Goal: Information Seeking & Learning: Learn about a topic

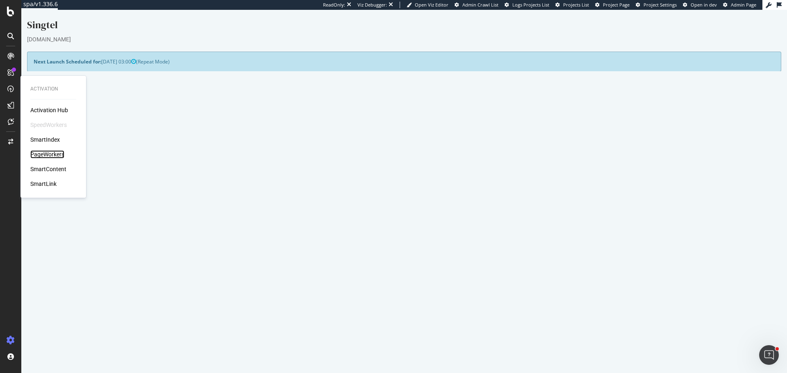
click at [52, 151] on div "PageWorkers" at bounding box center [47, 154] width 34 height 8
drag, startPoint x: 59, startPoint y: 124, endPoint x: 76, endPoint y: 91, distance: 37.6
click at [59, 124] on div "CustomReports" at bounding box center [50, 127] width 40 height 8
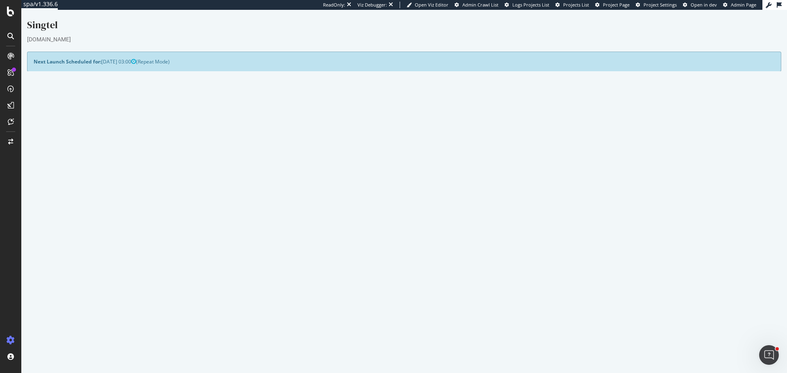
click at [64, 215] on p "View Crawl Settings" at bounding box center [404, 217] width 741 height 7
drag, startPoint x: 777, startPoint y: 10, endPoint x: 555, endPoint y: 43, distance: 224.7
click at [541, 52] on div "Next Launch Scheduled for: 2025-09-01 03:00 (Repeat Mode)" at bounding box center [404, 62] width 754 height 20
drag, startPoint x: 761, startPoint y: 10, endPoint x: 148, endPoint y: 208, distance: 644.5
click at [143, 212] on div "Project Name Singtel Allowed Domains https://*.singtel.com Start URLs https://w…" at bounding box center [404, 173] width 754 height 153
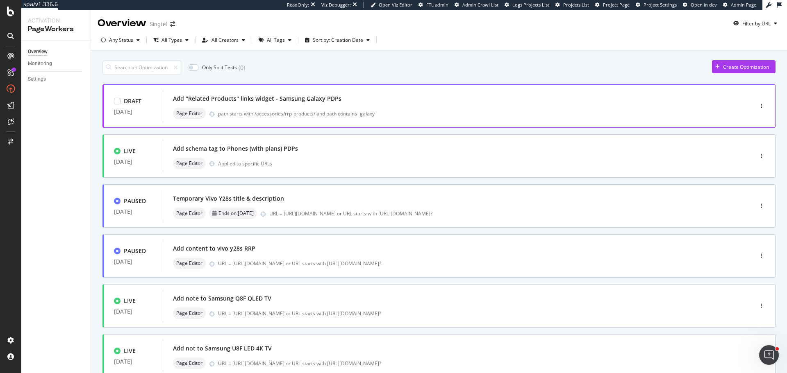
click at [383, 105] on div "Add "Related Products" links widget - Samsung Galaxy PDPs" at bounding box center [445, 98] width 545 height 11
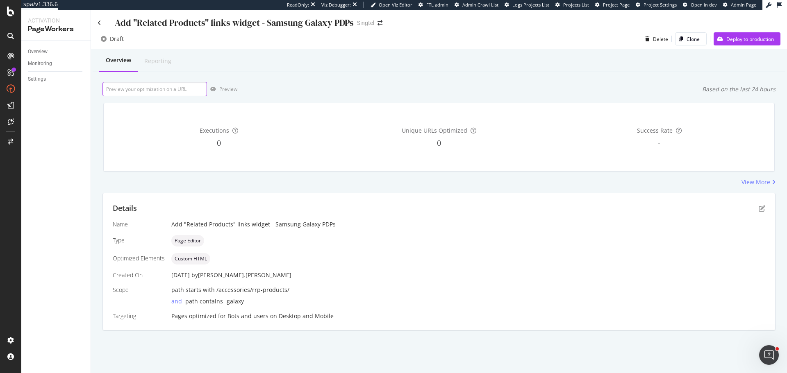
click at [173, 93] on input "url" at bounding box center [154, 89] width 105 height 14
paste input "https://shop.singtel.com/accessories/rrp-products/samsung-galaxy-a55-5g"
click at [228, 91] on div "Preview" at bounding box center [228, 89] width 18 height 7
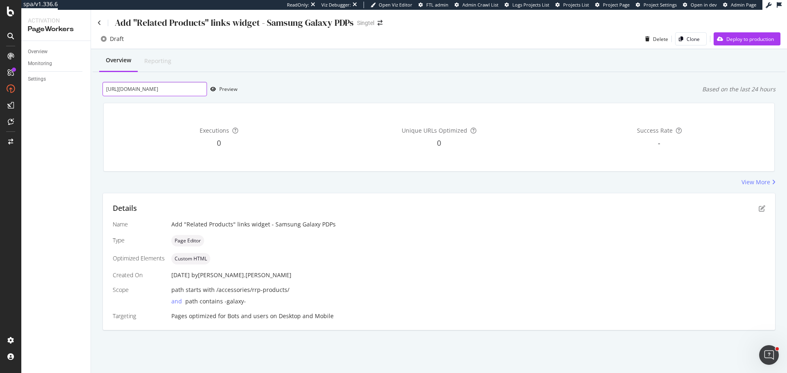
click at [155, 87] on input "https://shop.singtel.com/accessories/rrp-products/samsung-galaxy-a55-5g" at bounding box center [154, 89] width 105 height 14
paste input "s25-series-silicone-case"
type input "https://shop.singtel.com/accessories/rrp-products/samsung-galaxy-s25-series-sil…"
click at [225, 89] on div "Preview" at bounding box center [228, 89] width 18 height 7
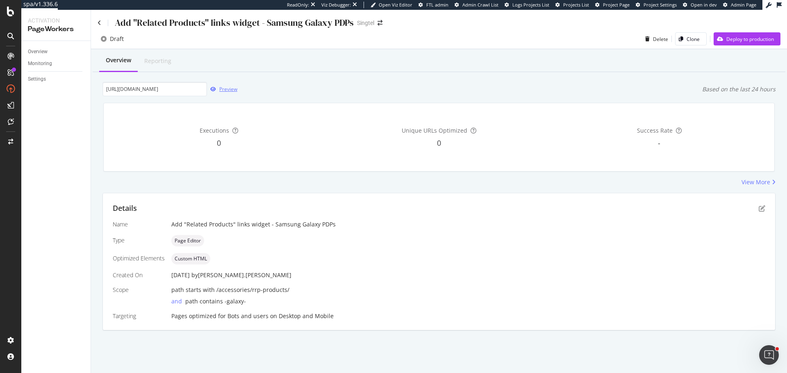
scroll to position [0, 0]
click at [227, 93] on div "Preview" at bounding box center [222, 89] width 30 height 12
click at [176, 89] on input "https://shop.singtel.com/accessories/rrp-products/samsung-galaxy-s25-series-sil…" at bounding box center [154, 89] width 105 height 14
paste input "a36-5g"
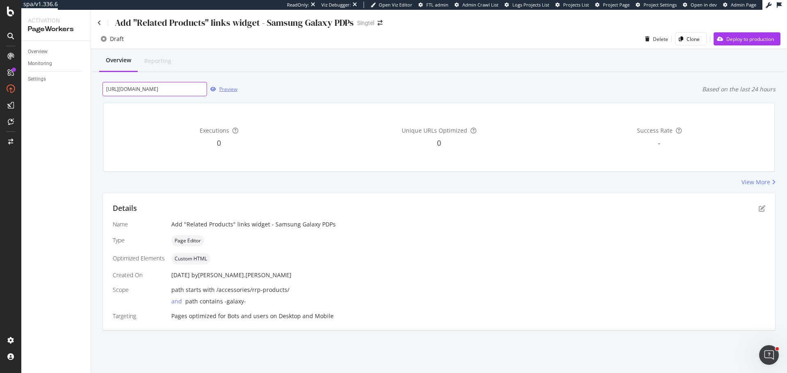
type input "https://shop.singtel.com/accessories/rrp-products/samsung-galaxy-a36-5g"
click at [233, 89] on div "Preview" at bounding box center [228, 89] width 18 height 7
click at [762, 209] on icon "pen-to-square" at bounding box center [762, 208] width 7 height 7
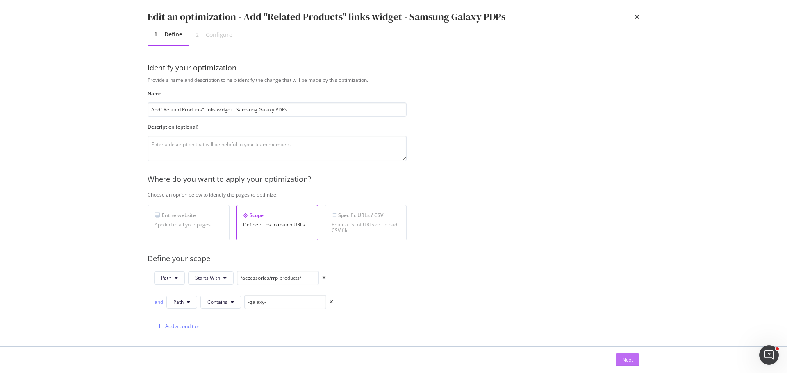
click at [631, 361] on div "Next" at bounding box center [627, 360] width 11 height 7
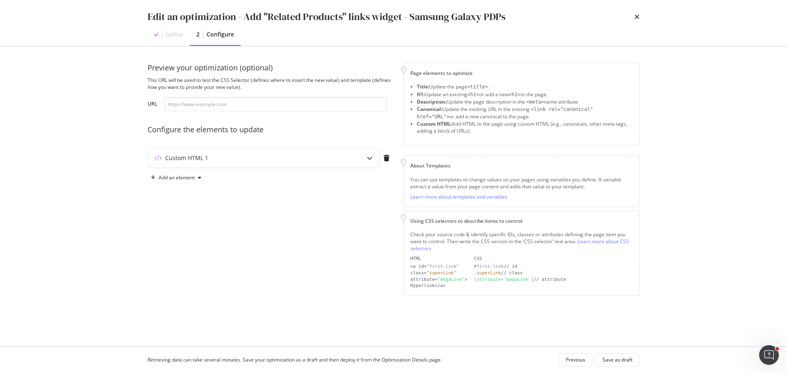
click at [251, 168] on div "Custom HTML 1" at bounding box center [271, 159] width 246 height 23
click at [264, 166] on div "Custom HTML 1" at bounding box center [263, 158] width 231 height 19
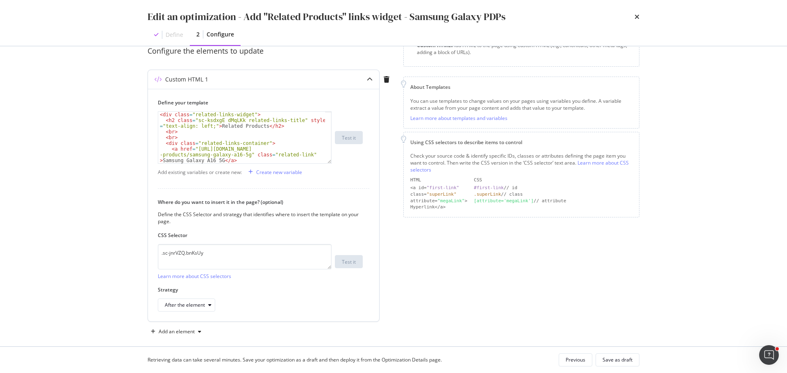
scroll to position [82, 0]
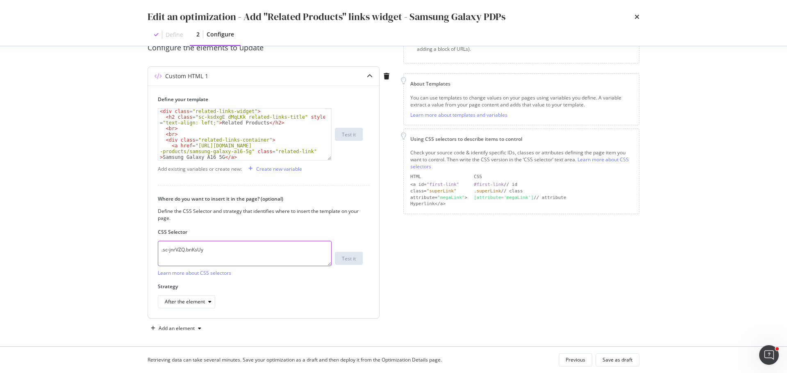
click at [191, 253] on textarea ".sc-jnrVZQ.bnKsUy" at bounding box center [245, 253] width 174 height 25
click at [203, 255] on textarea ".sc-jnrVZQ.bnKsUy" at bounding box center [245, 253] width 174 height 25
drag, startPoint x: 187, startPoint y: 251, endPoint x: 221, endPoint y: 251, distance: 34.4
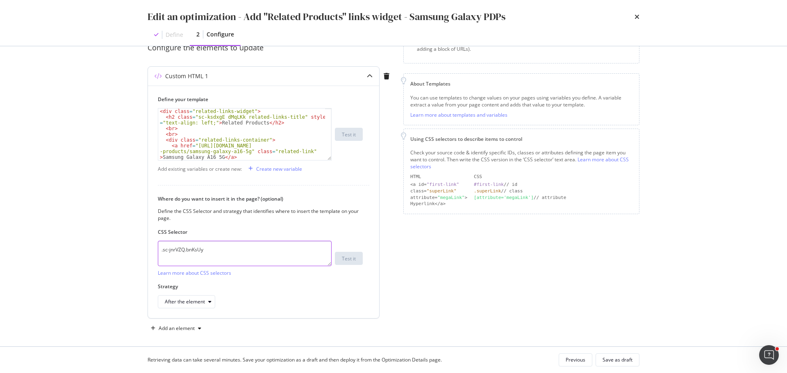
click at [221, 251] on textarea ".sc-jnrVZQ.bnKsUy" at bounding box center [245, 253] width 174 height 25
click at [172, 250] on textarea ".sc-jnrVZQ.bnKsUy" at bounding box center [245, 253] width 174 height 25
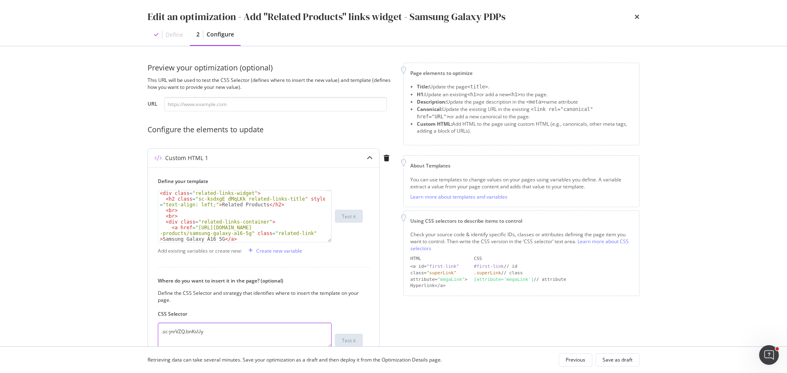
scroll to position [16, 0]
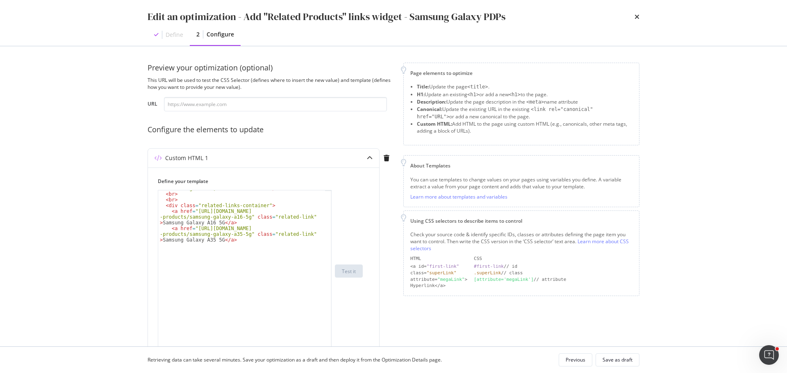
drag, startPoint x: 329, startPoint y: 238, endPoint x: 339, endPoint y: 362, distance: 124.2
click at [339, 362] on div "Edit an optimization - Add "Related Products" links widget - Samsung Galaxy PDP…" at bounding box center [393, 186] width 787 height 373
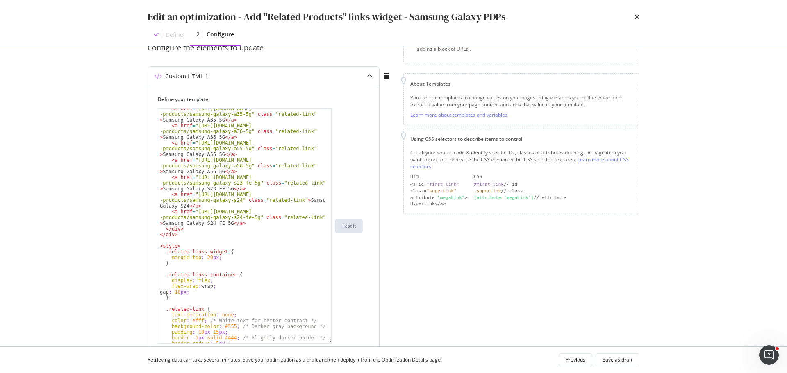
scroll to position [71, 0]
drag, startPoint x: 326, startPoint y: 281, endPoint x: 327, endPoint y: 340, distance: 59.4
click at [327, 340] on div "< a href = "https://shop.singtel.com/accessories/rrp -products/samsung-galaxy-a…" at bounding box center [245, 226] width 174 height 236
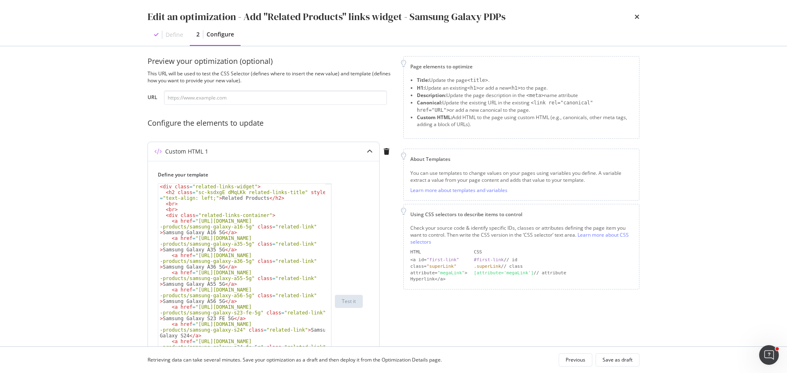
scroll to position [0, 0]
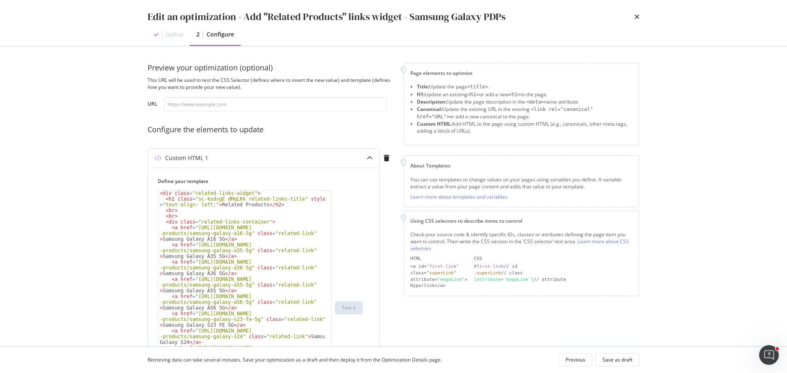
type textarea "<h2 class="sc-ksdxgE dMqLKk related-links-title" style="text-align: left;">Rela…"
click at [233, 198] on div "< div class = "related-links-widget" > < h2 class = "sc-ksdxgE dMqLKk related-l…" at bounding box center [241, 314] width 167 height 246
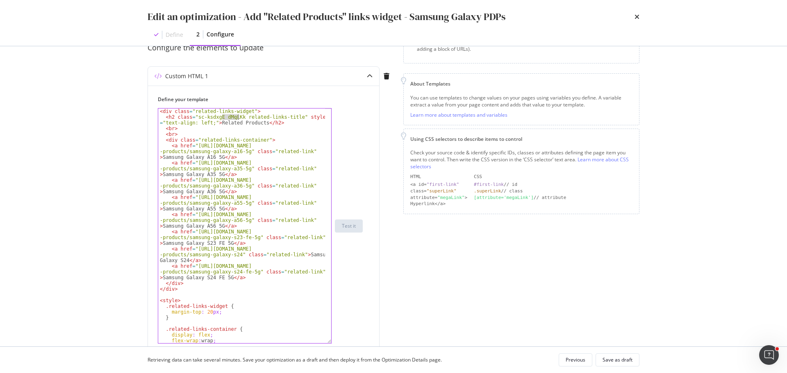
scroll to position [270, 0]
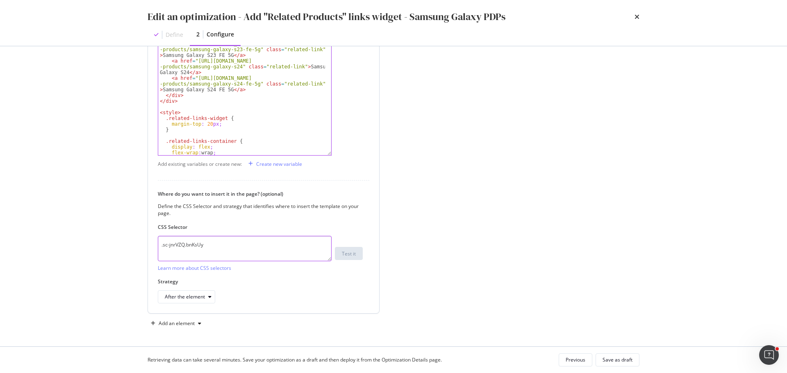
click at [238, 248] on textarea ".sc-jnrVZQ.bnKsUy" at bounding box center [245, 248] width 174 height 25
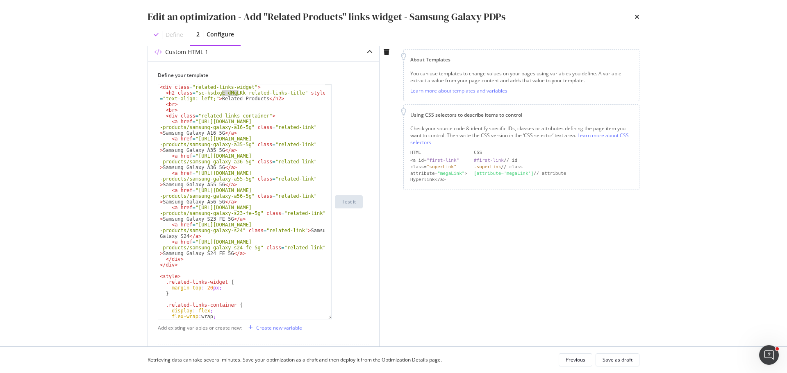
scroll to position [0, 0]
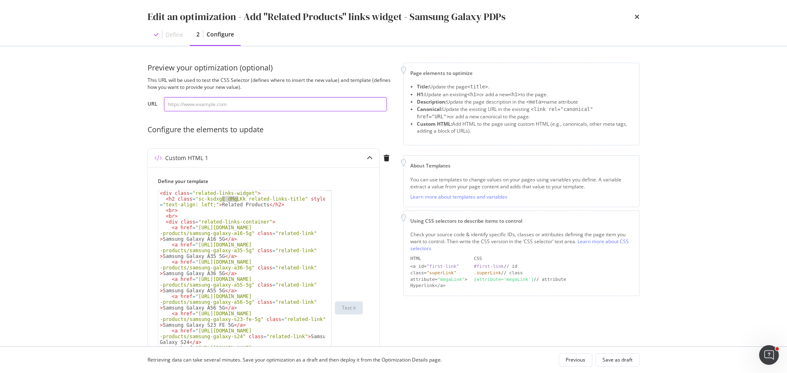
click at [228, 105] on input "modal" at bounding box center [275, 104] width 223 height 14
paste input "https://shop.singtel.com/accessories/rrp-products/samsung-galaxy-a36-5g"
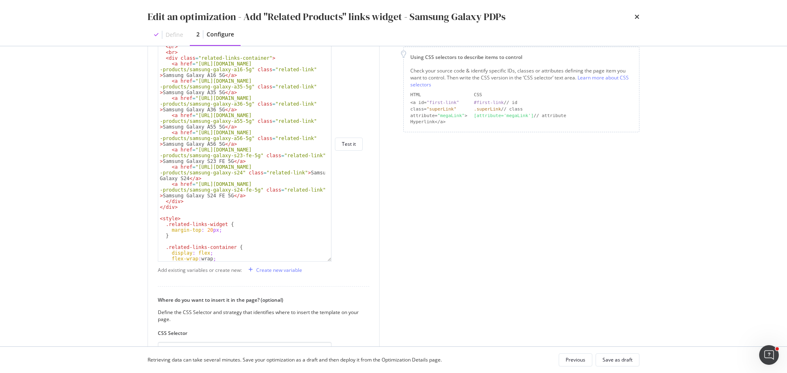
scroll to position [270, 0]
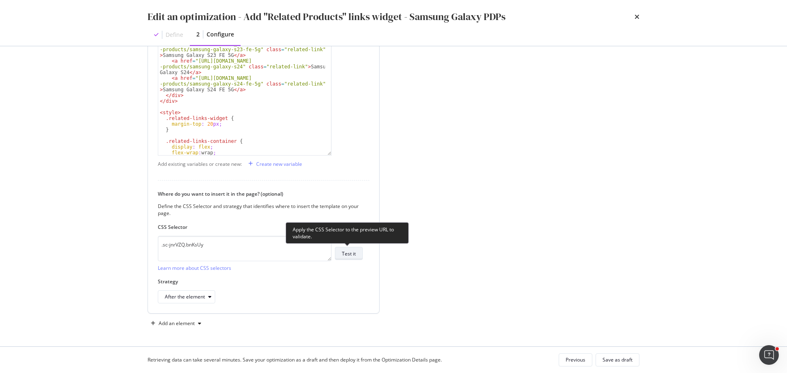
type input "https://shop.singtel.com/accessories/rrp-products/samsung-galaxy-a36-5g"
click at [353, 256] on div "Test it" at bounding box center [349, 253] width 14 height 7
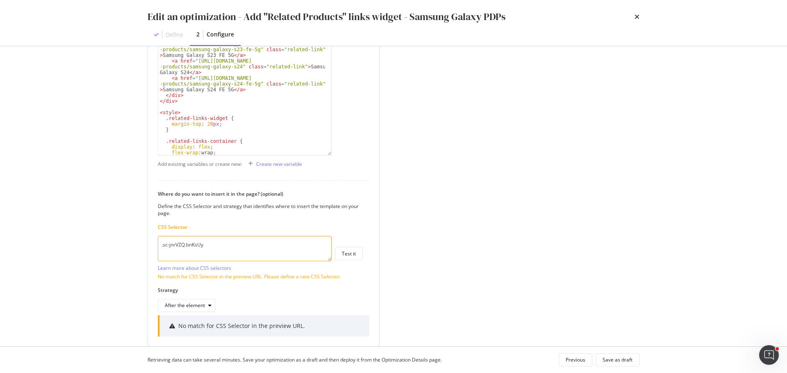
click at [224, 249] on textarea ".sc-jnrVZQ.bnKsUy" at bounding box center [245, 248] width 174 height 25
paste textarea "sc-dlVxhl dUTbQc"
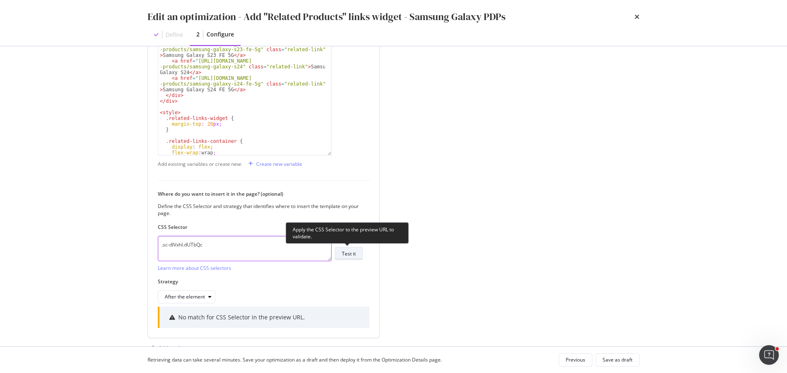
type textarea ".sc-dlVxhl.dUTbQc"
click at [350, 257] on div "Test it" at bounding box center [349, 253] width 14 height 7
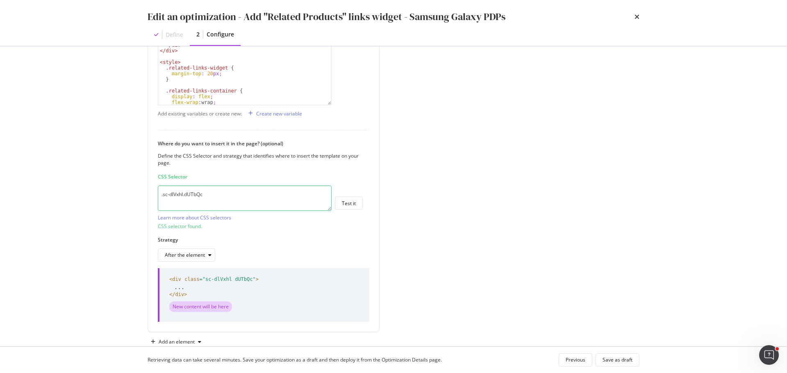
scroll to position [339, 0]
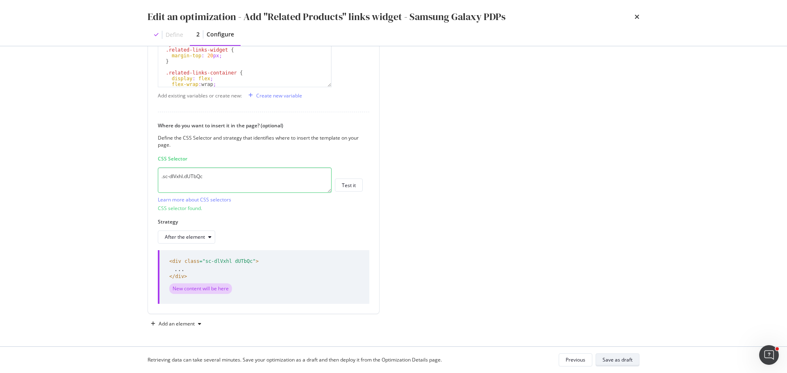
click at [612, 364] on div "Save as draft" at bounding box center [618, 360] width 30 height 11
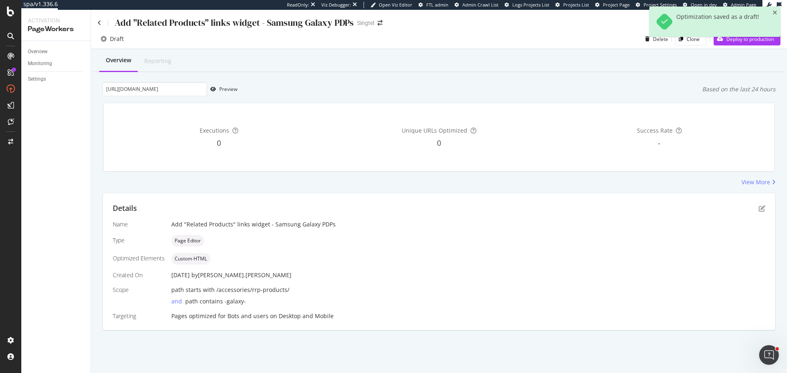
click at [758, 209] on div "Details" at bounding box center [439, 208] width 653 height 11
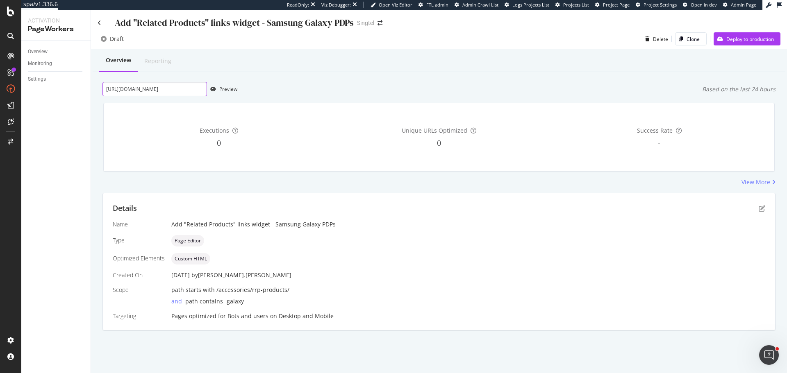
click at [179, 87] on input "https://shop.singtel.com/accessories/rrp-products/samsung-galaxy-a36-5g" at bounding box center [154, 89] width 105 height 14
paste input "1"
click at [224, 94] on div "Preview" at bounding box center [222, 89] width 30 height 12
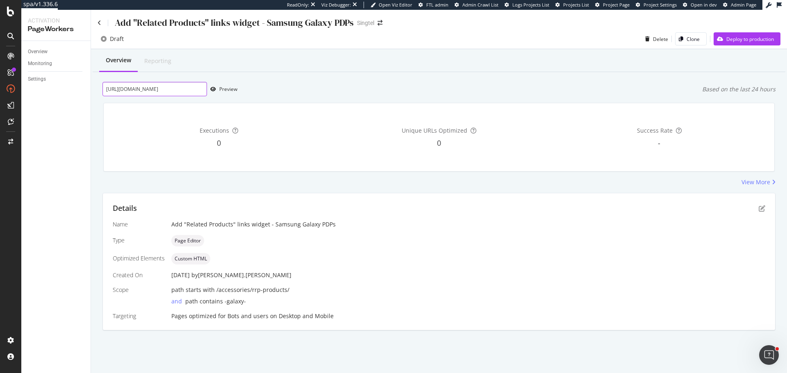
click at [176, 87] on input "https://shop.singtel.com/accessories/rrp-products/samsung-galaxy-a16-5g" at bounding box center [154, 89] width 105 height 14
paste input "s24-ultra"
type input "https://shop.singtel.com/accessories/rrp-products/samsung-galaxy-s24-ultra"
click at [230, 89] on div "Preview" at bounding box center [228, 89] width 18 height 7
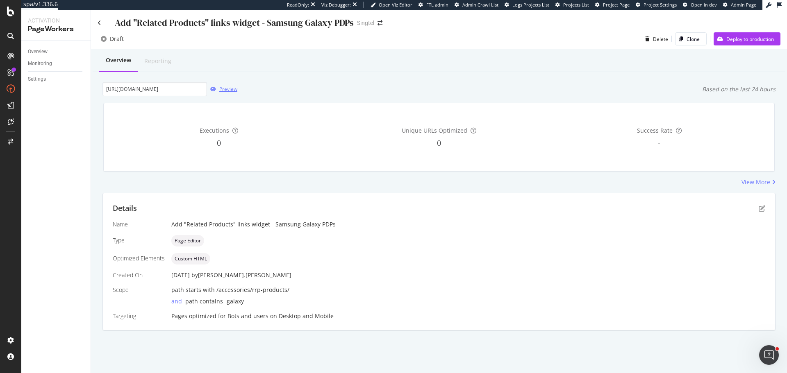
scroll to position [0, 0]
click at [758, 211] on div "Details" at bounding box center [439, 208] width 653 height 11
click at [760, 210] on icon "pen-to-square" at bounding box center [762, 208] width 7 height 7
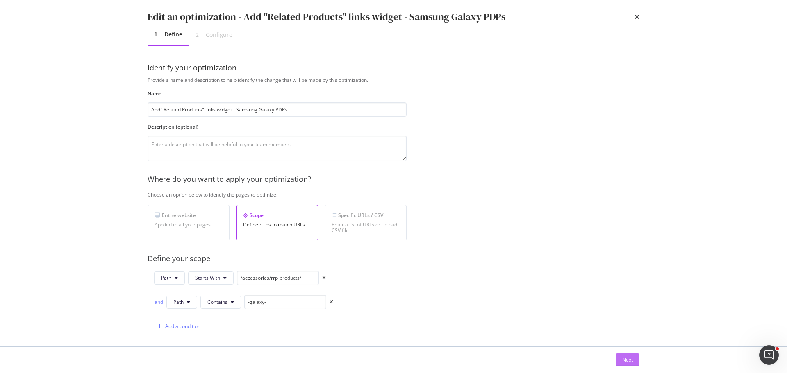
click at [619, 359] on button "Next" at bounding box center [628, 360] width 24 height 13
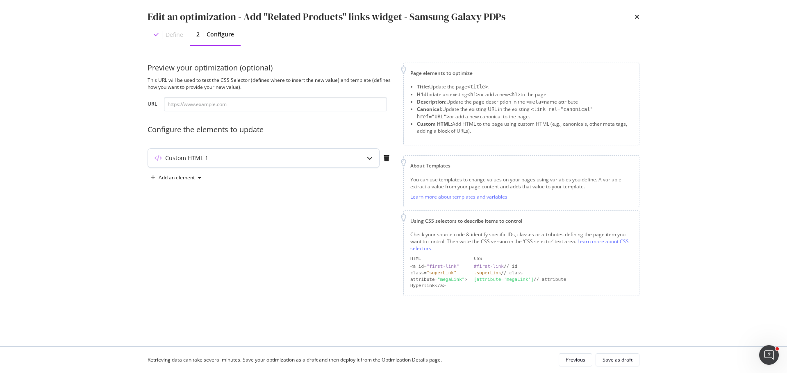
click at [267, 156] on div "Custom HTML 1" at bounding box center [247, 158] width 199 height 8
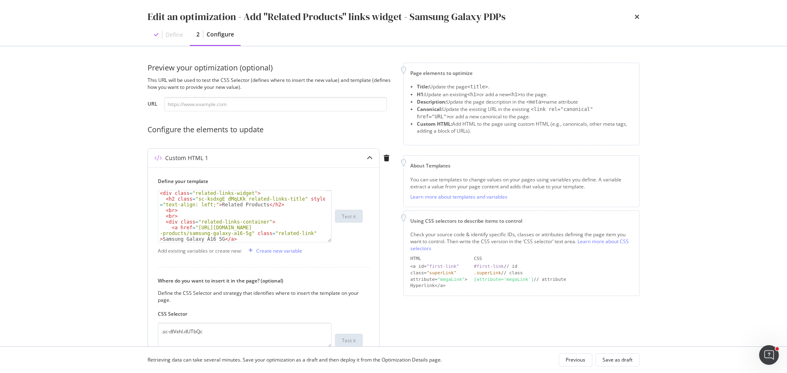
click at [196, 200] on div "< div class = "related-links-widget" > < h2 class = "sc-ksdxgE dMqLKk related-l…" at bounding box center [241, 228] width 167 height 75
paste textarea "buhMvg"
type textarea "<h2 class="sc-ksdxgE buhMvg related-links-title" style="text-align: left;">Rela…"
click at [617, 356] on div "Save as draft" at bounding box center [618, 360] width 30 height 11
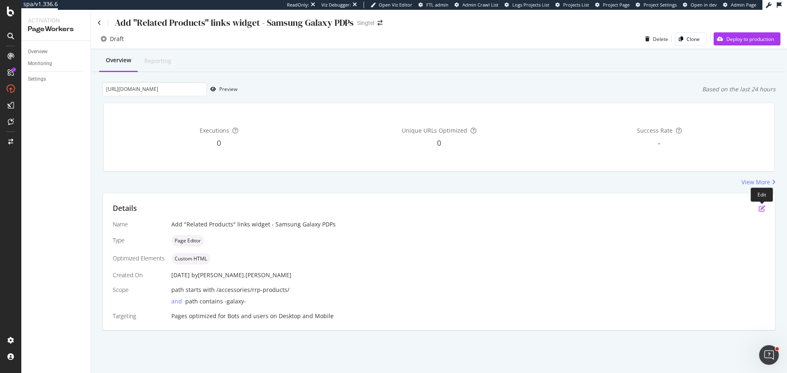
click at [765, 207] on icon "pen-to-square" at bounding box center [762, 208] width 7 height 7
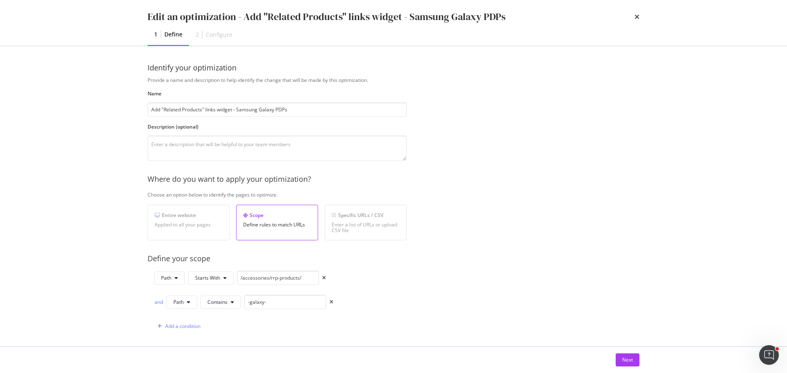
click at [640, 359] on div "Next" at bounding box center [393, 360] width 525 height 26
click at [629, 361] on div "Next" at bounding box center [627, 360] width 11 height 7
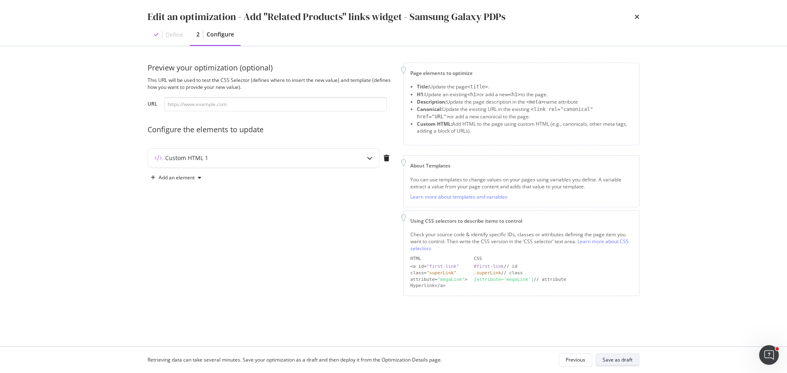
click at [630, 362] on div "Save as draft" at bounding box center [618, 360] width 30 height 7
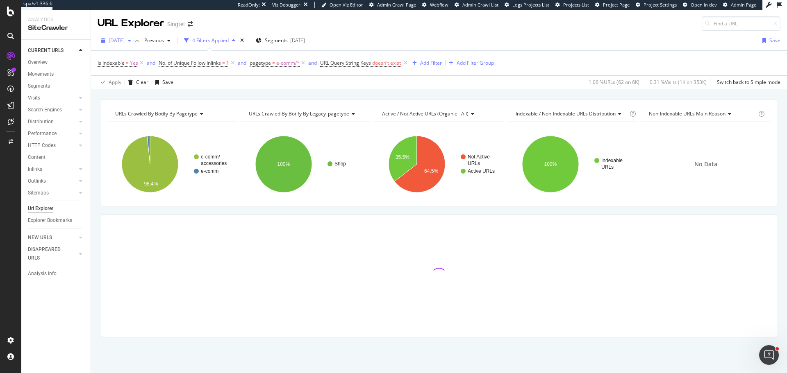
click at [126, 30] on div "URL Explorer" at bounding box center [131, 23] width 66 height 14
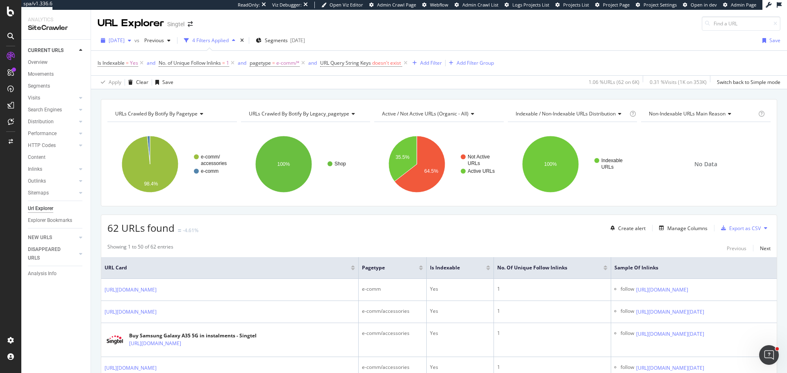
click at [124, 35] on div "[DATE]" at bounding box center [116, 40] width 37 height 12
click at [466, 29] on div "URL Explorer Singtel" at bounding box center [439, 20] width 696 height 21
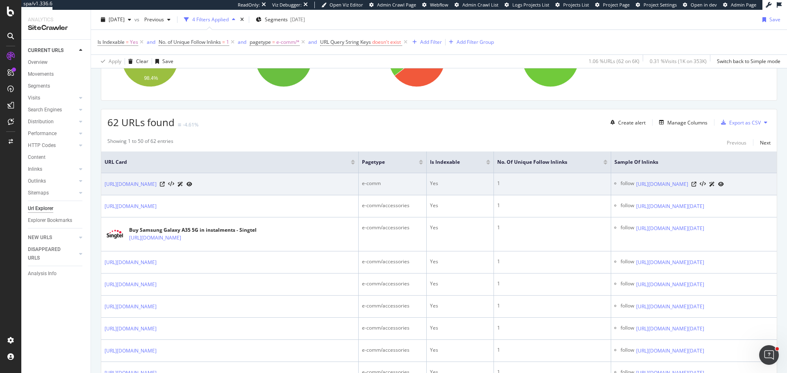
scroll to position [205, 0]
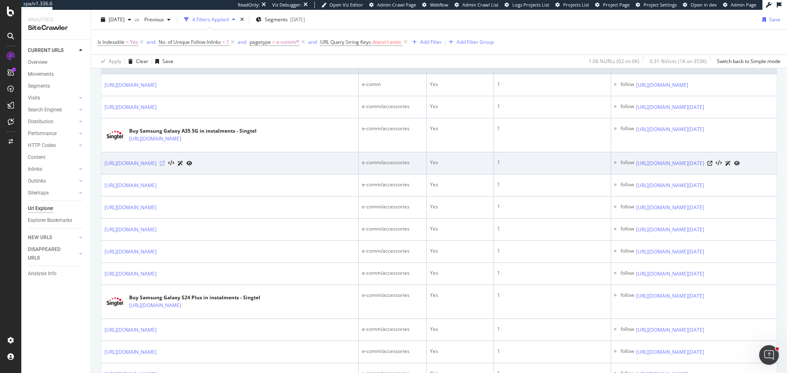
click at [165, 166] on icon at bounding box center [162, 163] width 5 height 5
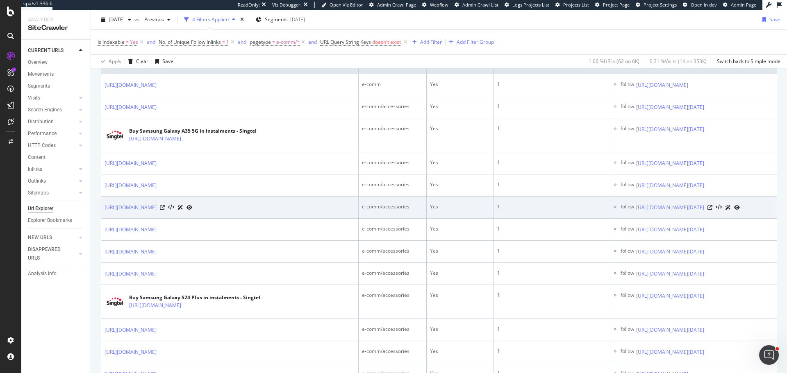
scroll to position [164, 0]
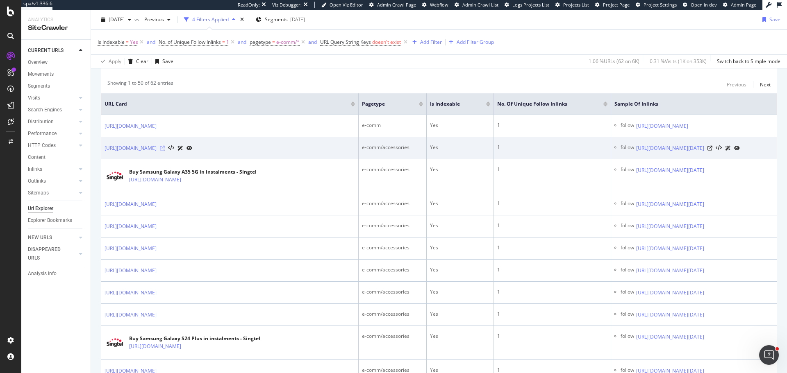
click at [165, 150] on icon at bounding box center [162, 148] width 5 height 5
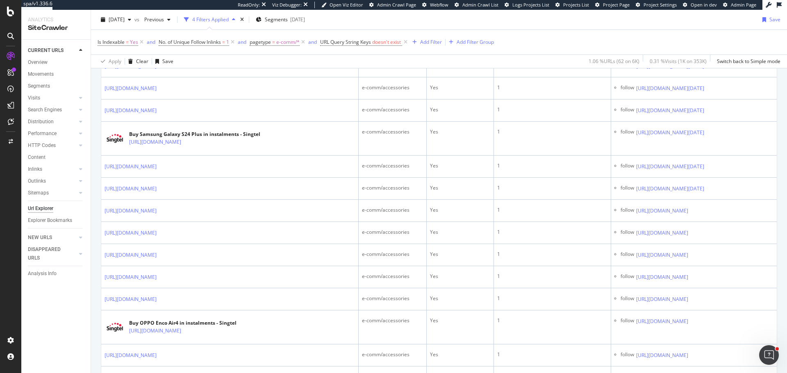
scroll to position [369, 0]
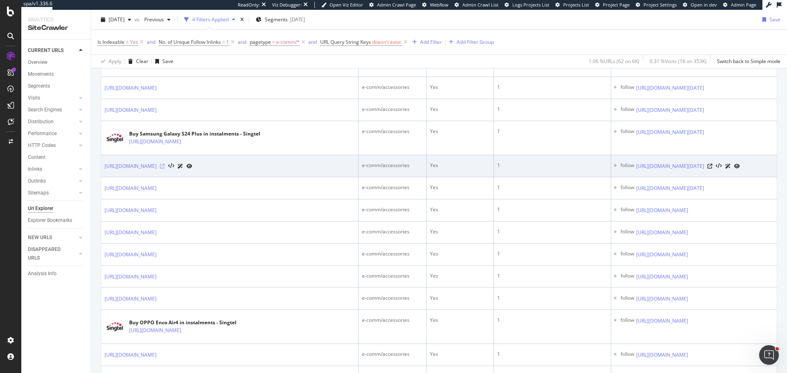
click at [165, 169] on icon at bounding box center [162, 166] width 5 height 5
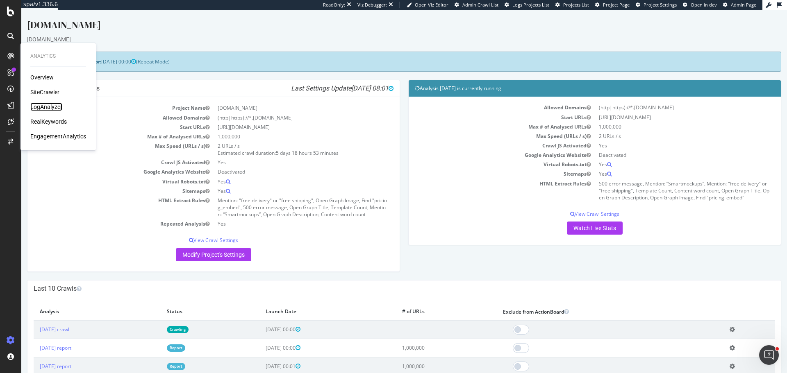
click at [57, 108] on div "LogAnalyzer" at bounding box center [46, 107] width 32 height 8
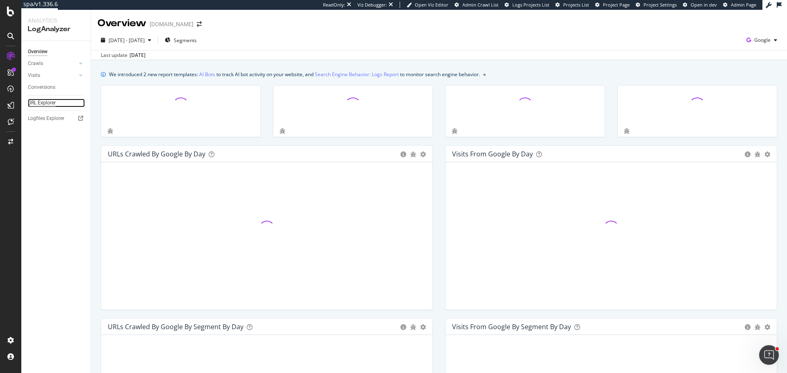
click at [48, 102] on div "URL Explorer" at bounding box center [42, 103] width 28 height 9
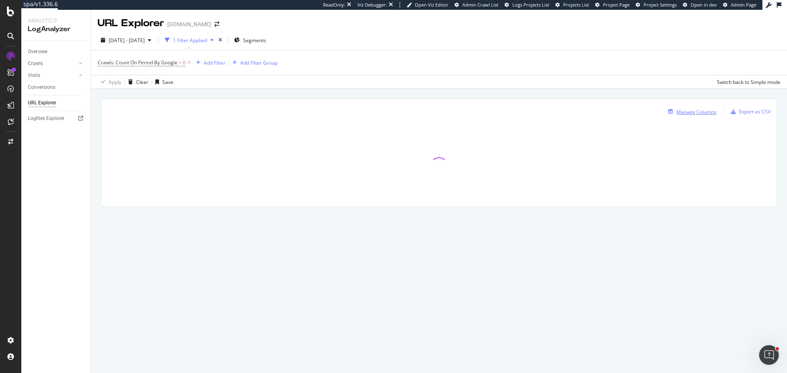
click at [700, 114] on div "Manage Columns" at bounding box center [696, 112] width 40 height 7
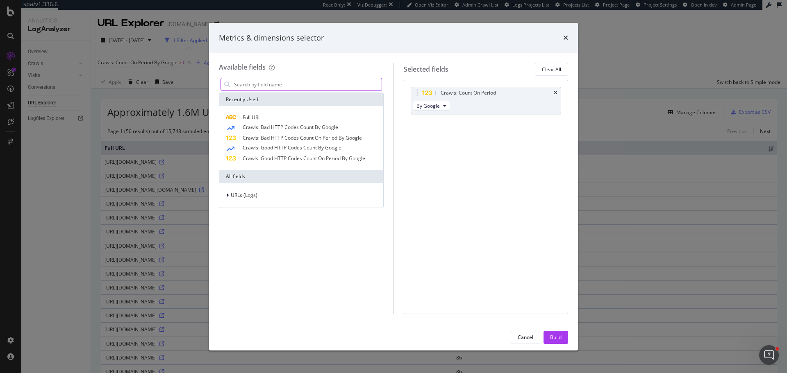
click at [265, 84] on input "modal" at bounding box center [307, 84] width 148 height 12
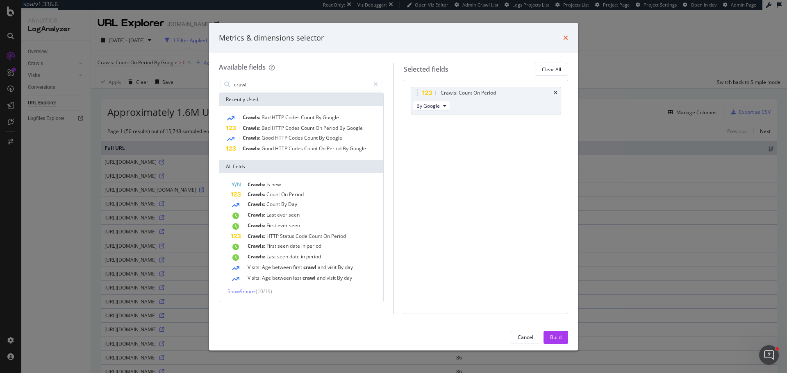
type input "crawl"
click at [568, 38] on icon "times" at bounding box center [565, 37] width 5 height 7
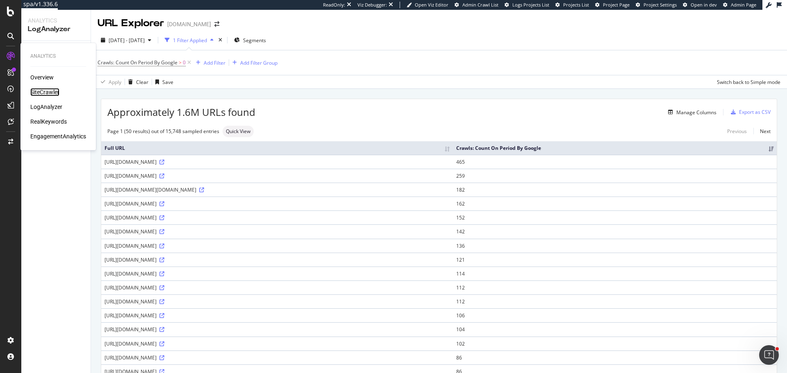
click at [48, 92] on div "SiteCrawler" at bounding box center [44, 92] width 29 height 8
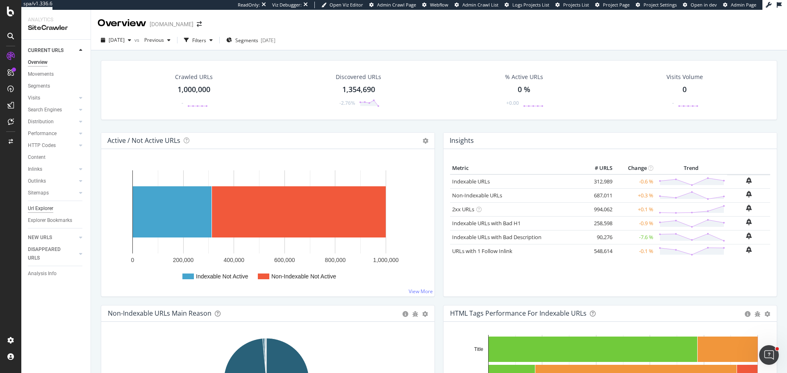
click at [39, 210] on div "Url Explorer" at bounding box center [40, 209] width 25 height 9
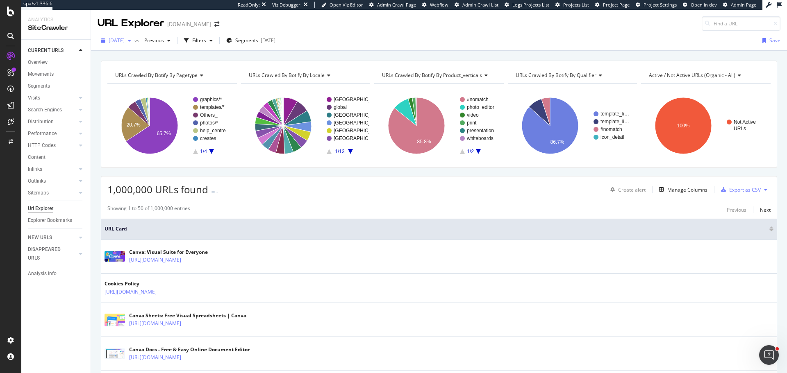
click at [128, 44] on div "[DATE]" at bounding box center [116, 40] width 37 height 12
click at [674, 193] on div "Manage Columns" at bounding box center [687, 190] width 40 height 7
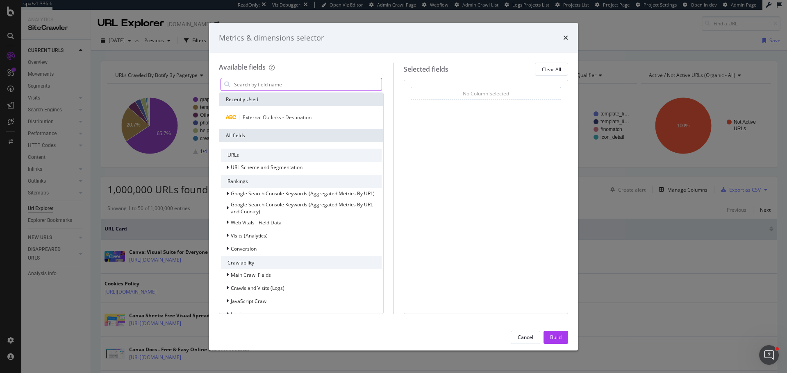
click at [291, 89] on input "modal" at bounding box center [307, 84] width 148 height 12
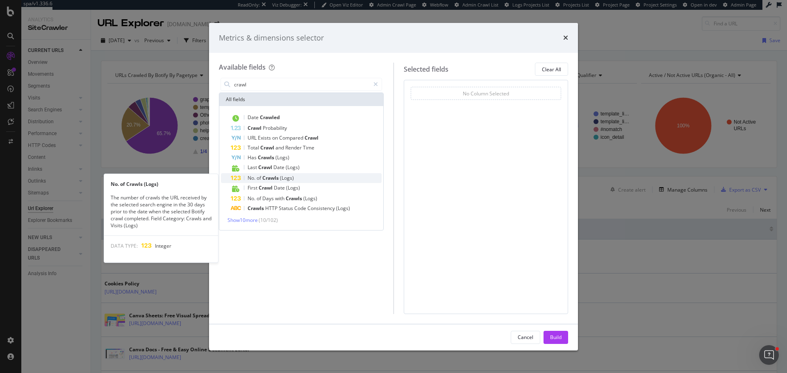
type input "crawl"
click at [283, 178] on span "(Logs)" at bounding box center [287, 178] width 14 height 7
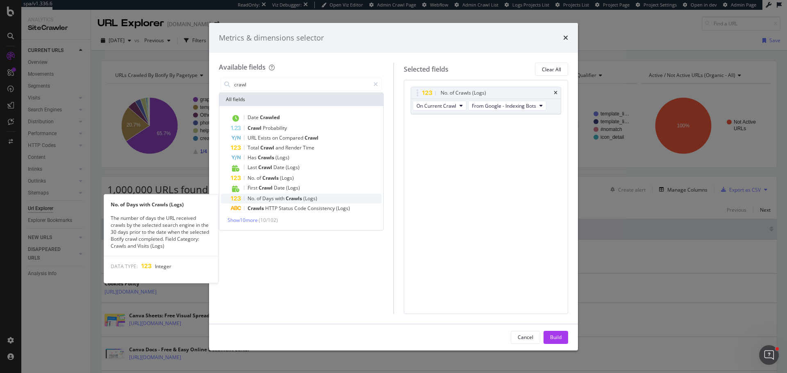
click at [287, 199] on span "Crawls" at bounding box center [295, 198] width 18 height 7
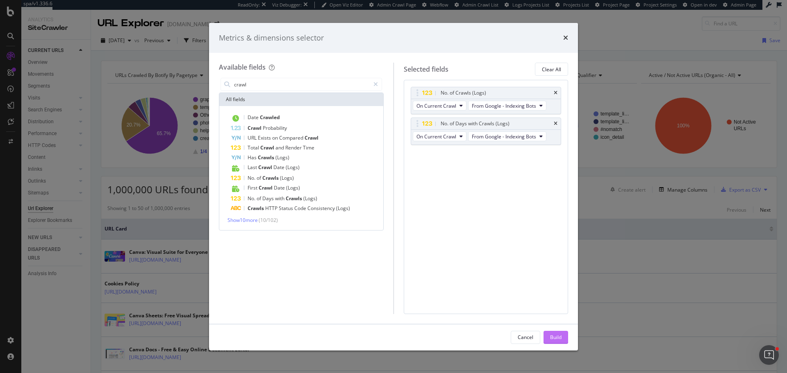
click at [559, 339] on div "Build" at bounding box center [555, 337] width 11 height 7
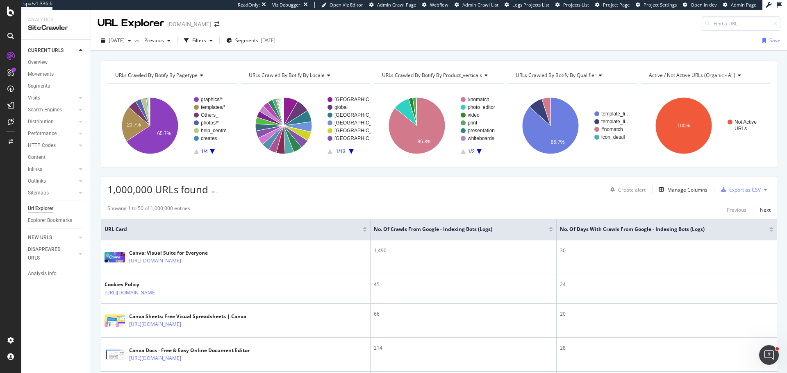
click at [269, 223] on th "URL Card" at bounding box center [235, 230] width 269 height 22
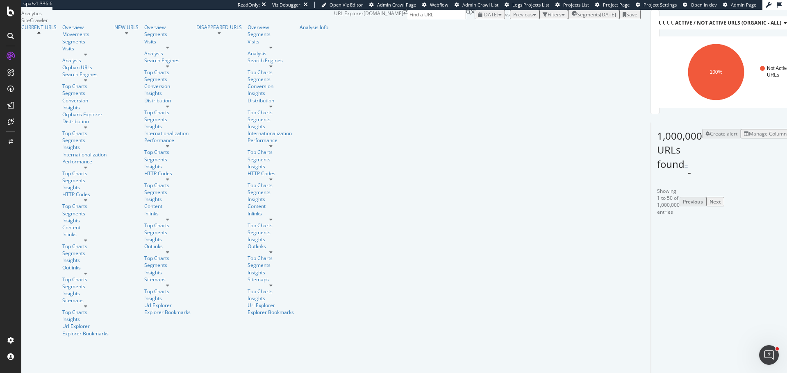
click at [749, 137] on div "Manage Columns" at bounding box center [769, 133] width 40 height 7
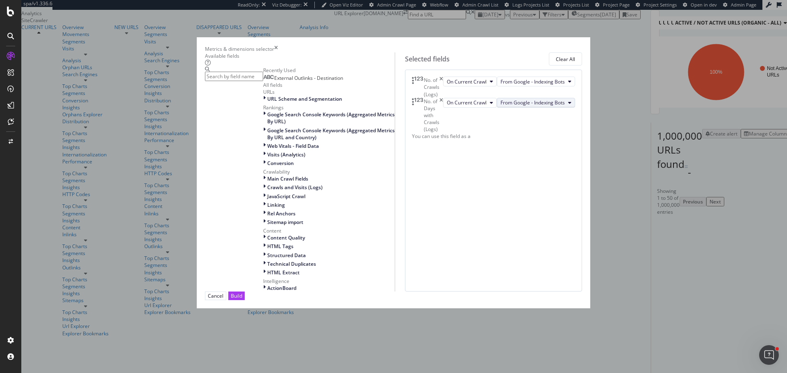
click at [501, 106] on span "From Google - Indexing Bots" at bounding box center [533, 102] width 64 height 7
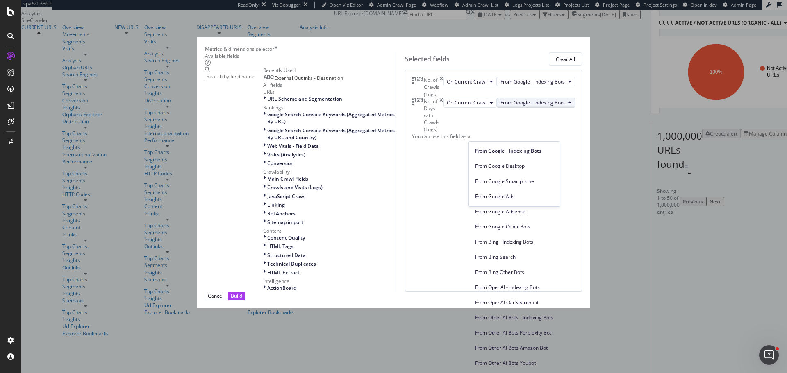
click at [501, 106] on span "From Google - Indexing Bots" at bounding box center [533, 102] width 64 height 7
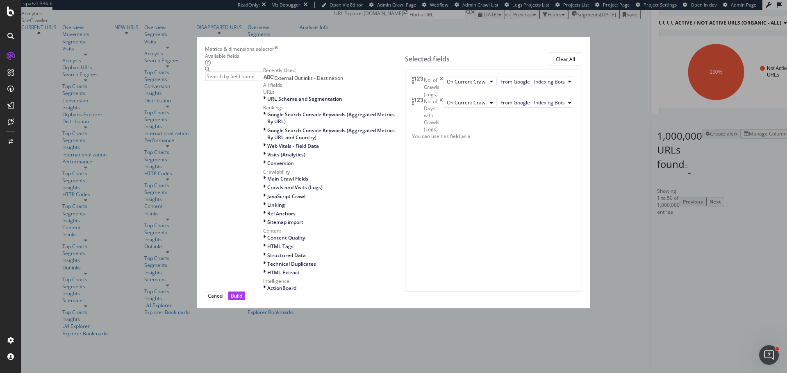
click at [467, 133] on div "On Current Crawl From Google - Indexing Bots" at bounding box center [509, 115] width 132 height 35
click at [490, 105] on icon "modal" at bounding box center [491, 102] width 3 height 5
click at [457, 108] on button "On Current Crawl" at bounding box center [470, 103] width 54 height 10
click at [501, 85] on span "From Google - Indexing Bots" at bounding box center [533, 81] width 64 height 7
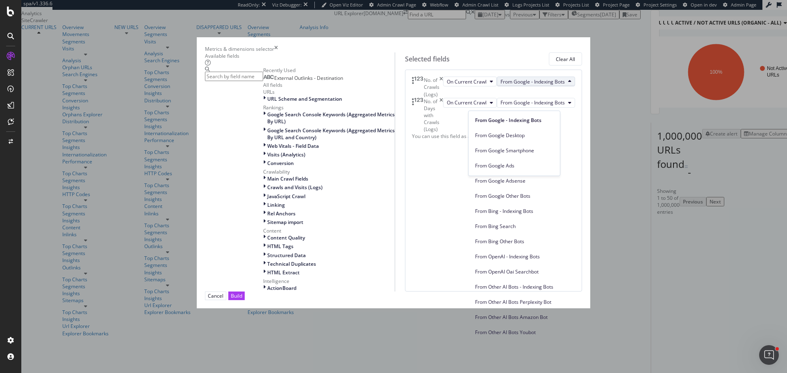
click at [505, 85] on span "From Google - Indexing Bots" at bounding box center [533, 81] width 64 height 7
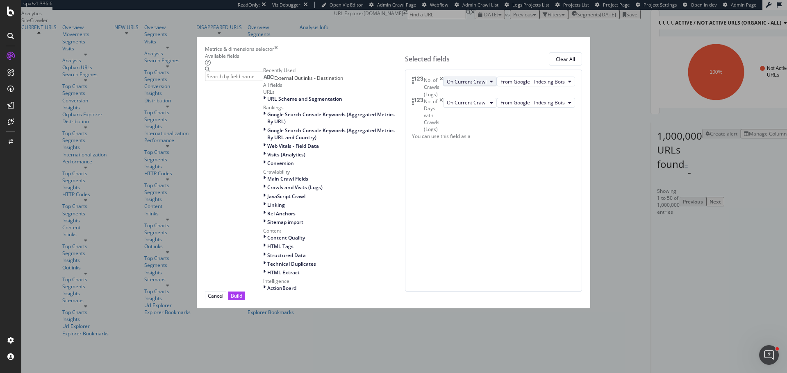
click at [457, 87] on button "On Current Crawl" at bounding box center [470, 82] width 54 height 10
click at [447, 85] on span "On Current Crawl" at bounding box center [467, 81] width 40 height 7
click at [223, 300] on div "Cancel" at bounding box center [216, 296] width 16 height 7
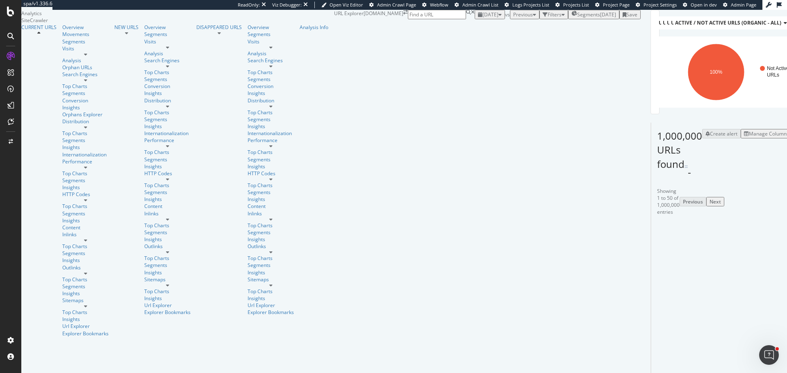
click at [548, 18] on div "Filters" at bounding box center [555, 14] width 14 height 7
click at [483, 27] on div "Add Filter" at bounding box center [494, 23] width 22 height 7
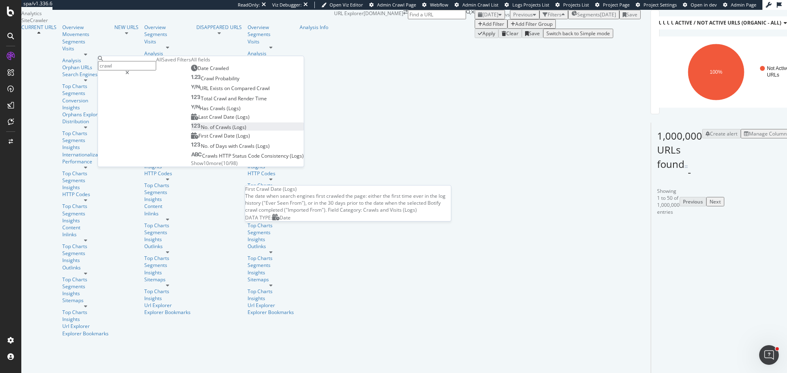
type input "crawl"
click at [232, 131] on span "(Logs)" at bounding box center [239, 127] width 14 height 7
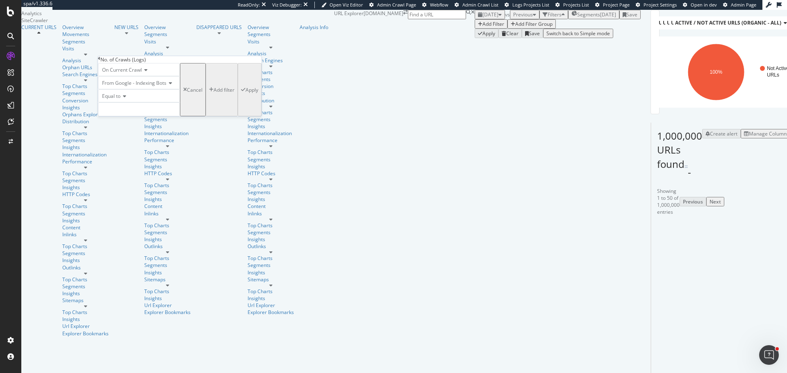
click at [126, 99] on icon at bounding box center [124, 96] width 6 height 5
click at [148, 87] on span "From Google - Indexing Bots" at bounding box center [134, 83] width 64 height 7
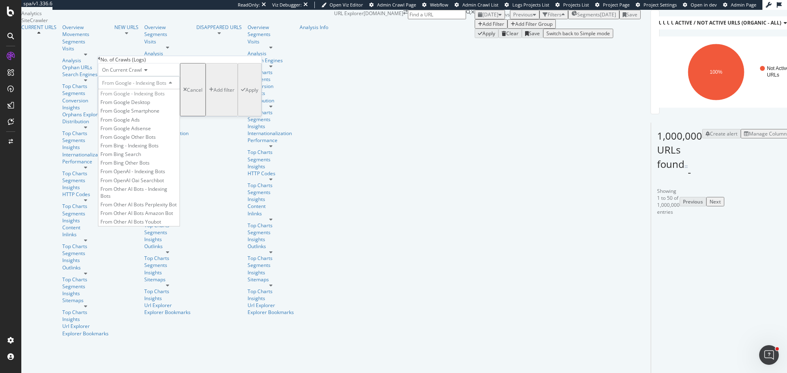
click at [148, 87] on span "From Google - Indexing Bots" at bounding box center [134, 83] width 64 height 7
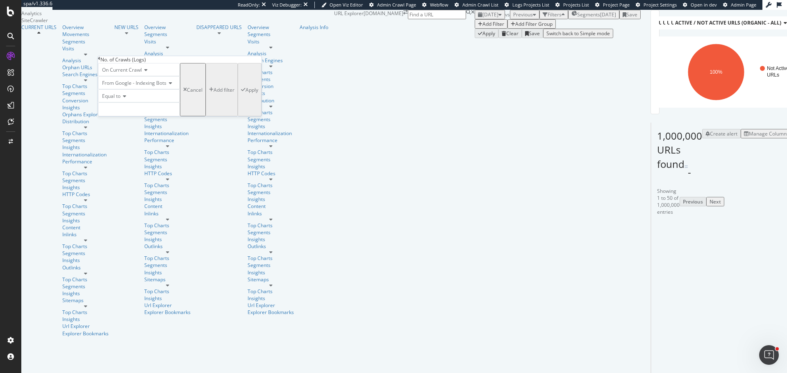
click at [100, 61] on icon at bounding box center [99, 58] width 2 height 5
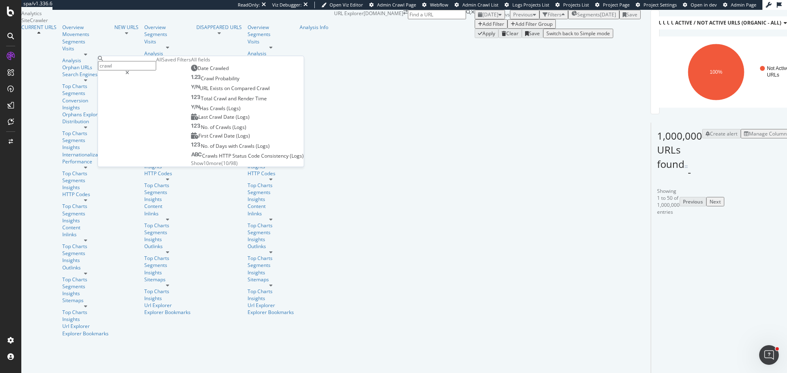
click at [191, 167] on span "Show 10 more" at bounding box center [206, 163] width 30 height 7
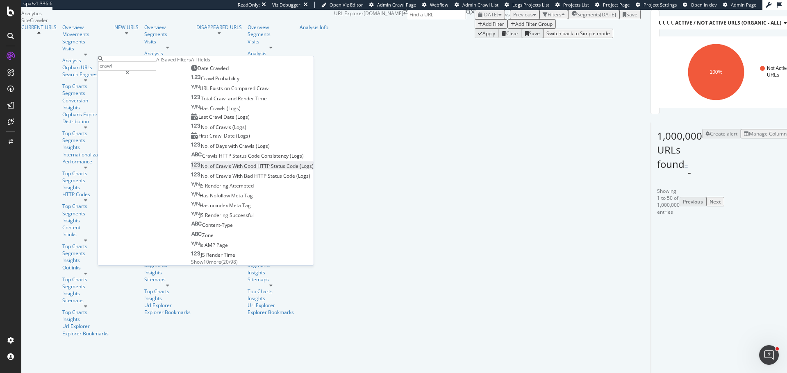
click at [271, 170] on span "Status" at bounding box center [279, 166] width 16 height 7
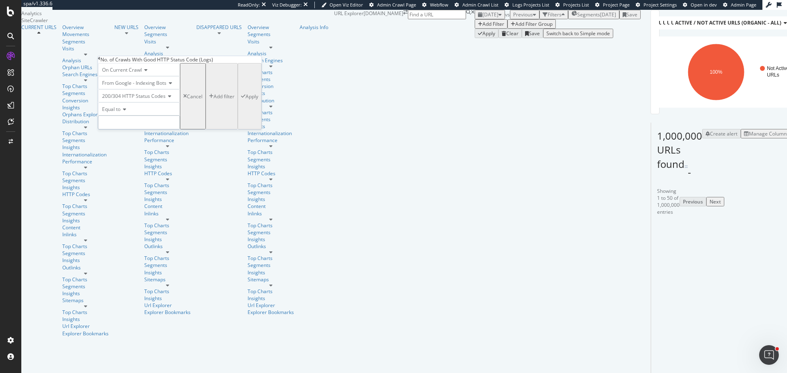
click at [121, 130] on input "number" at bounding box center [139, 123] width 82 height 14
click at [121, 113] on span "Equal to" at bounding box center [111, 109] width 18 height 7
click at [126, 158] on span "Greater than" at bounding box center [115, 154] width 30 height 7
click at [133, 130] on input "number" at bounding box center [139, 123] width 82 height 14
type input "0"
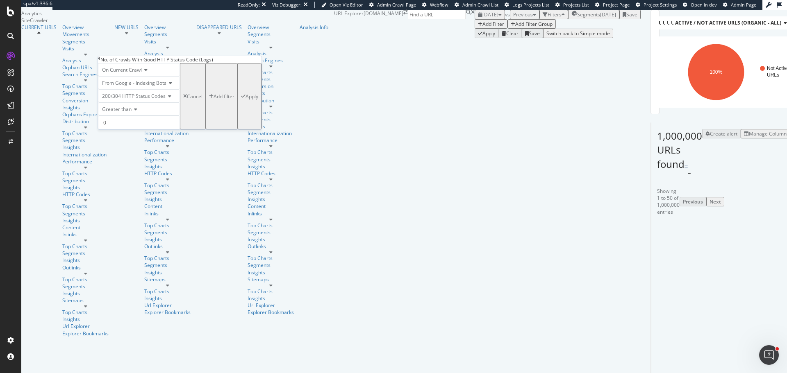
click at [246, 100] on div "Apply" at bounding box center [252, 96] width 13 height 7
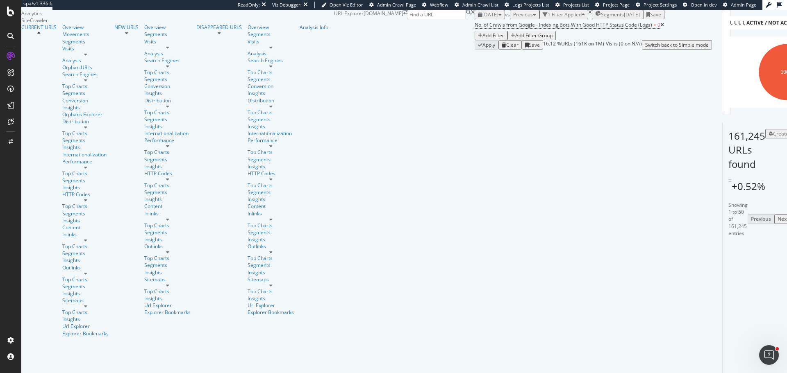
click at [660, 27] on icon at bounding box center [662, 25] width 4 height 5
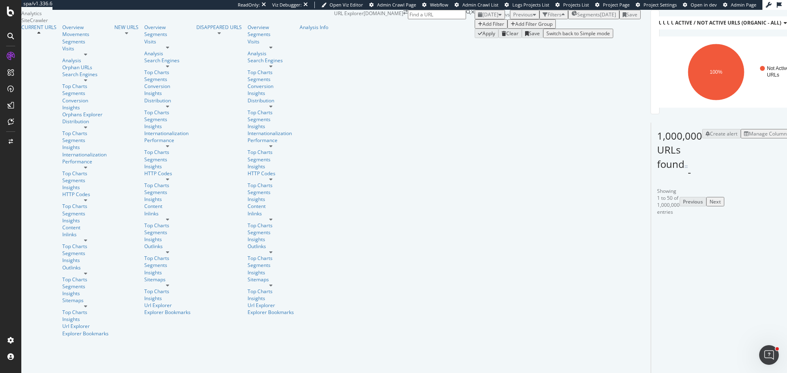
click at [749, 137] on div "Manage Columns" at bounding box center [769, 133] width 40 height 7
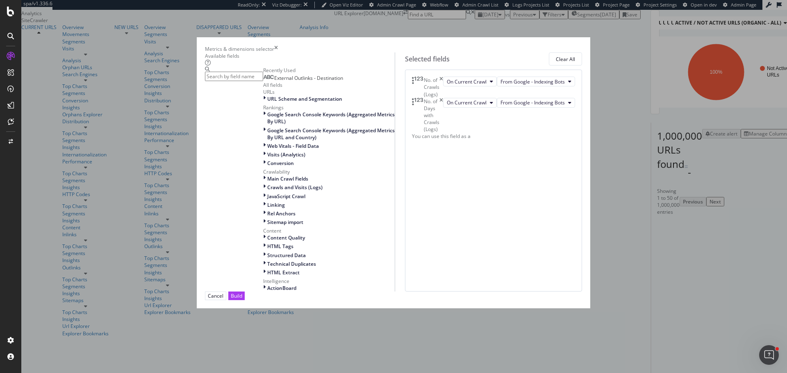
click at [263, 81] on input "modal" at bounding box center [234, 76] width 58 height 9
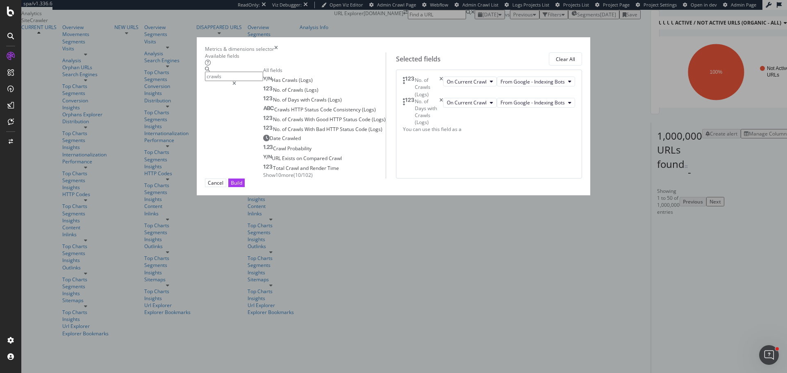
type input "crawls"
click at [263, 179] on span "Show 10 more" at bounding box center [278, 175] width 30 height 7
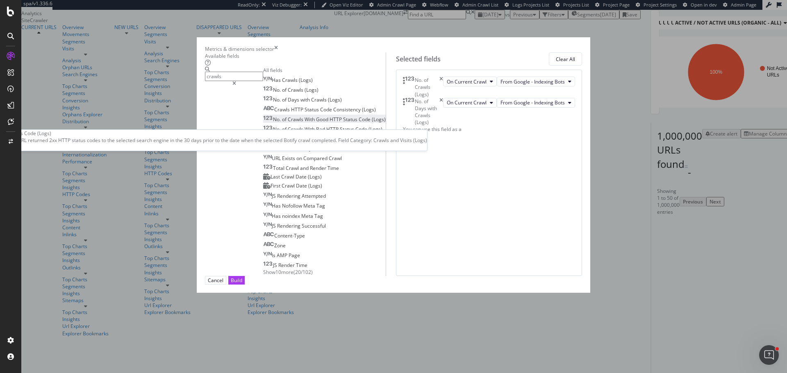
click at [330, 123] on span "HTTP" at bounding box center [337, 119] width 14 height 7
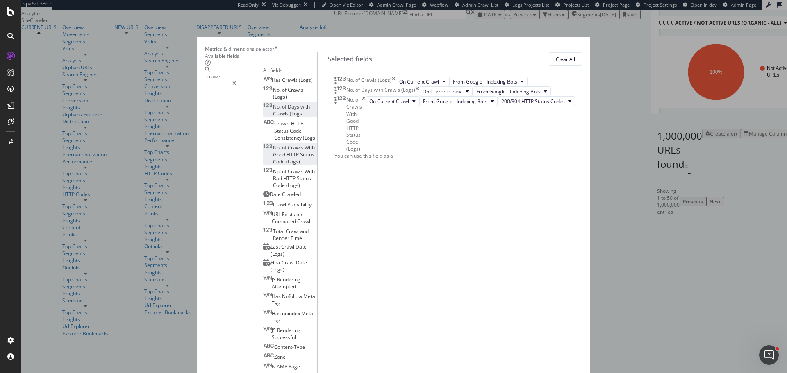
click at [288, 110] on span "Days" at bounding box center [294, 106] width 13 height 7
click at [419, 162] on icon "times" at bounding box center [417, 158] width 4 height 10
click at [366, 153] on div "No. of Crawls With Good HTTP Status Code (Logs)" at bounding box center [350, 124] width 31 height 56
click at [366, 153] on icon "times" at bounding box center [364, 124] width 4 height 56
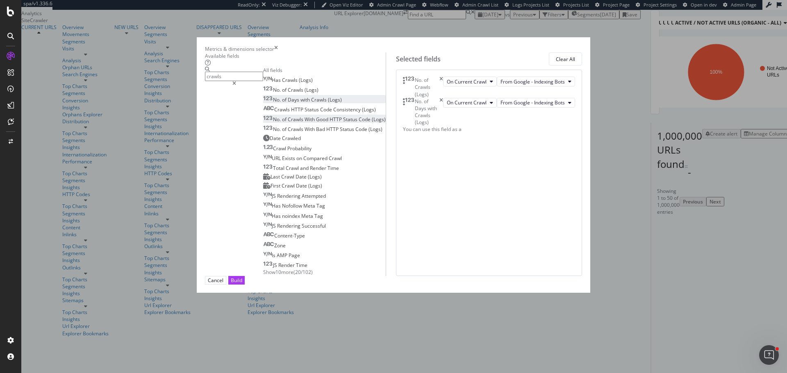
click at [278, 46] on icon "times" at bounding box center [276, 49] width 4 height 7
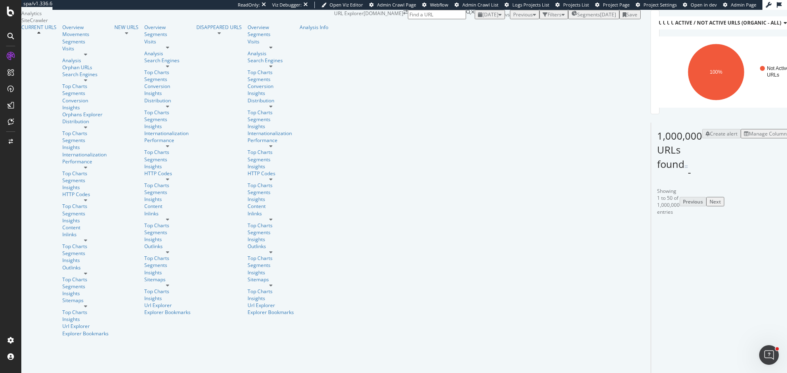
click at [749, 137] on div "Manage Columns" at bounding box center [769, 133] width 40 height 7
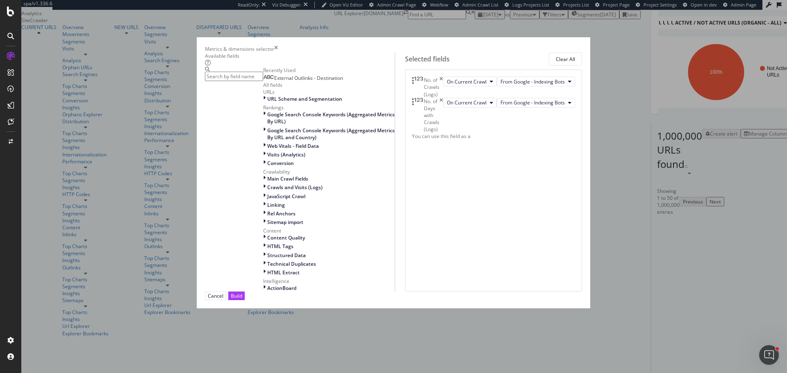
click at [263, 81] on input "modal" at bounding box center [234, 76] width 58 height 9
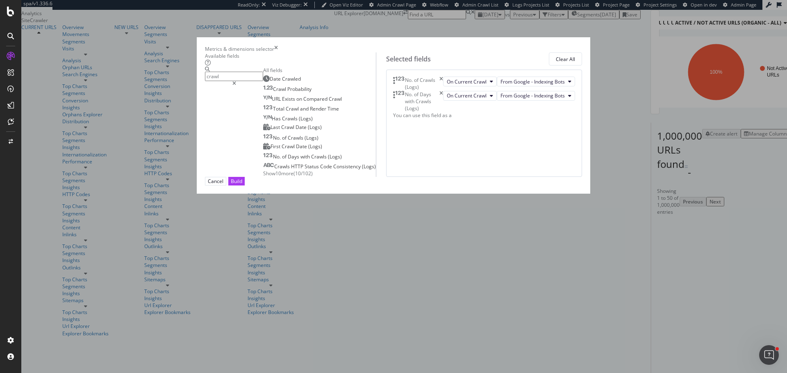
type input "crawl"
click at [263, 177] on span "Show 10 more" at bounding box center [278, 173] width 30 height 7
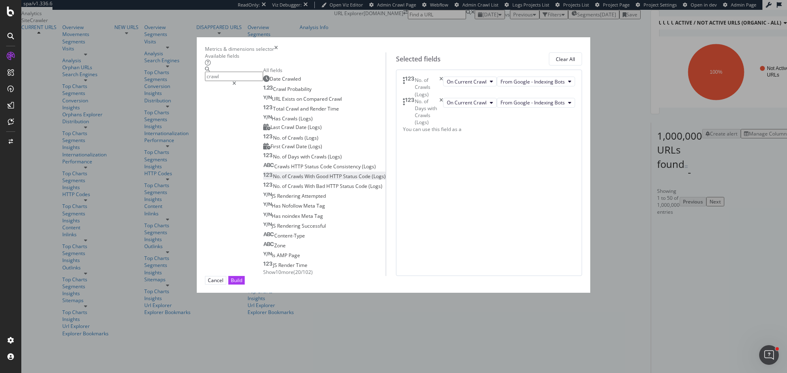
click at [330, 180] on span "HTTP" at bounding box center [337, 176] width 14 height 7
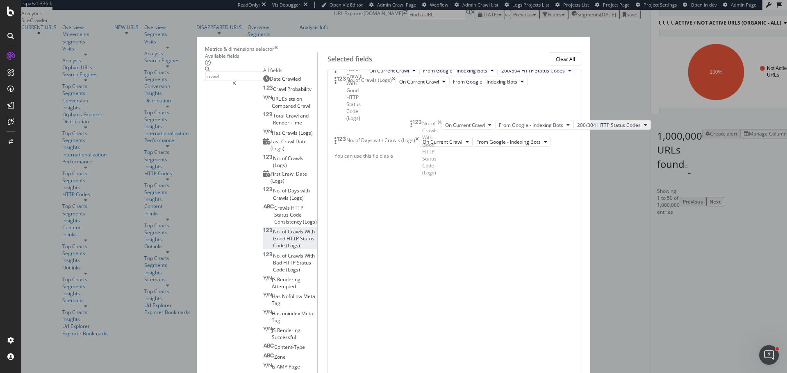
drag, startPoint x: 420, startPoint y: 158, endPoint x: 420, endPoint y: 130, distance: 28.3
click at [420, 130] on body "spa/v1.336.6 ReadOnly: Viz Debugger: Open Viz Editor Admin Crawl Page Webflow A…" at bounding box center [393, 186] width 787 height 373
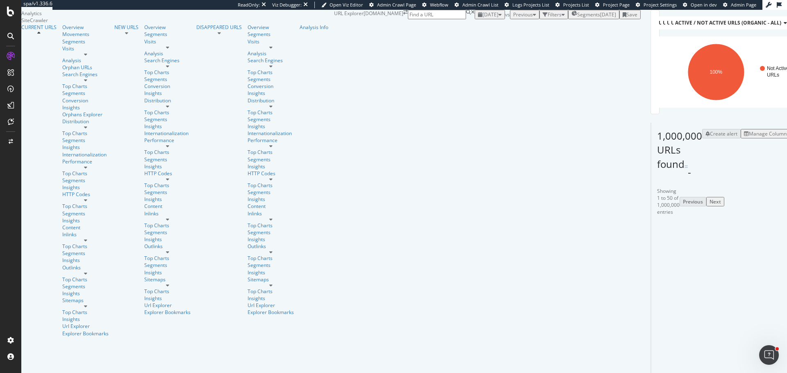
click at [749, 137] on div "Manage Columns" at bounding box center [769, 133] width 40 height 7
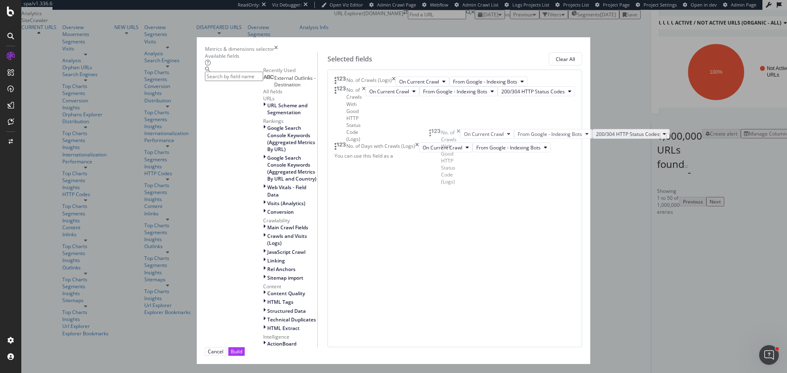
drag, startPoint x: 440, startPoint y: 124, endPoint x: 453, endPoint y: 131, distance: 14.9
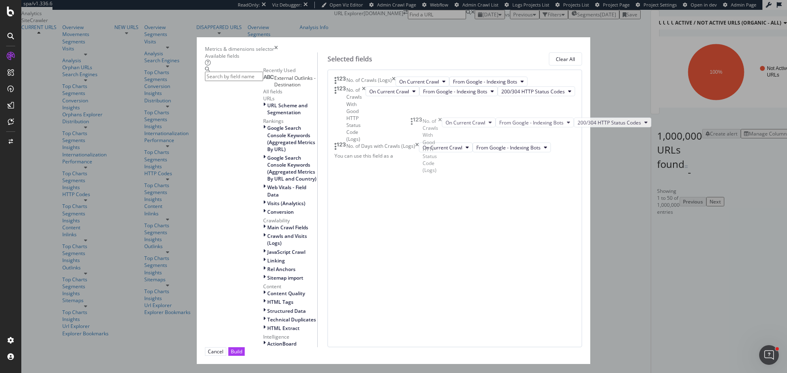
click at [454, 131] on body "spa/v1.336.6 ReadOnly: Viz Debugger: Open Viz Editor Admin Crawl Page Webflow A…" at bounding box center [393, 186] width 787 height 373
